Goal: Information Seeking & Learning: Learn about a topic

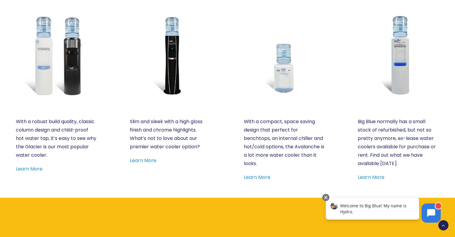
scroll to position [327, 0]
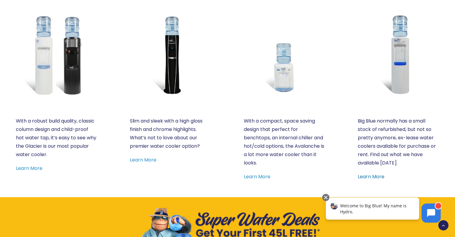
click at [374, 174] on link "Learn More" at bounding box center [371, 176] width 27 height 7
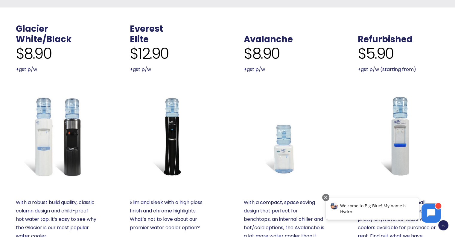
scroll to position [331, 0]
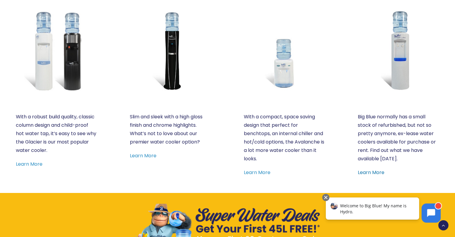
click at [379, 172] on link "Learn More" at bounding box center [371, 172] width 27 height 7
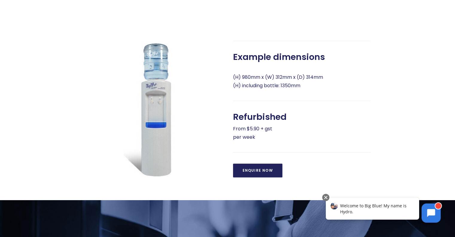
scroll to position [233, 0]
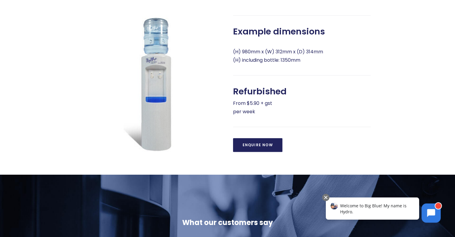
click at [318, 59] on p "(H) 980mm x (W) 312mm x (D) 314mm (H) including bottle: 1350mm" at bounding box center [302, 56] width 138 height 17
click at [318, 60] on p "(H) 980mm x (W) 312mm x (D) 314mm (H) including bottle: 1350mm" at bounding box center [302, 56] width 138 height 17
